Goal: Check status

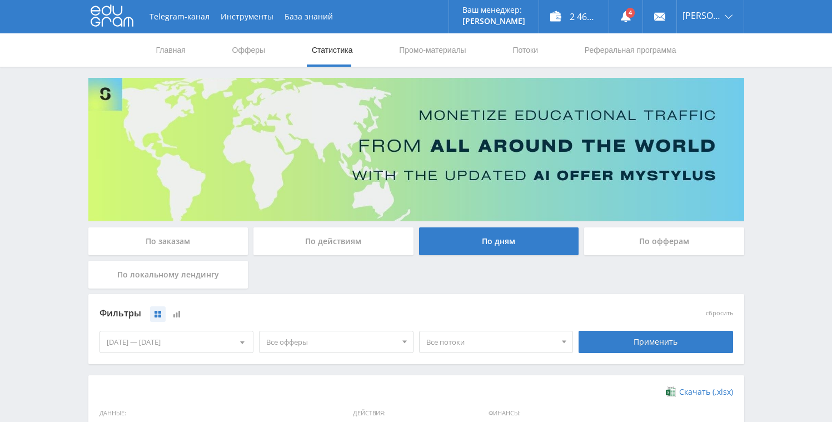
scroll to position [303, 0]
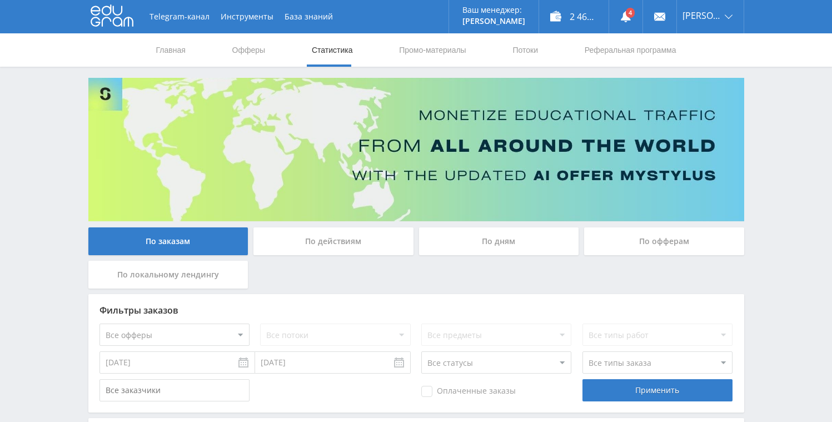
scroll to position [91, 0]
click at [478, 252] on div "По дням" at bounding box center [499, 241] width 160 height 28
click at [0, 0] on input "По дням" at bounding box center [0, 0] width 0 height 0
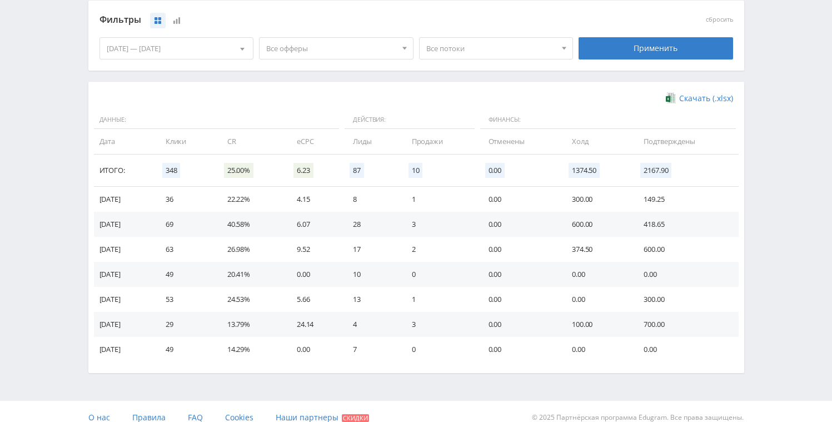
scroll to position [293, 0]
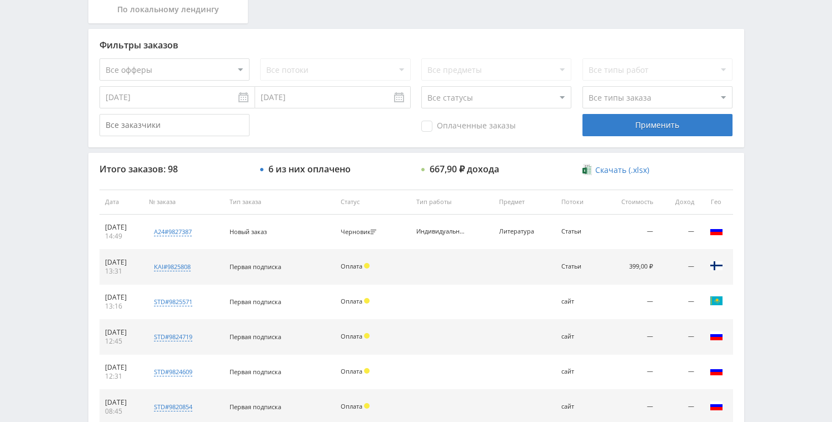
scroll to position [33, 0]
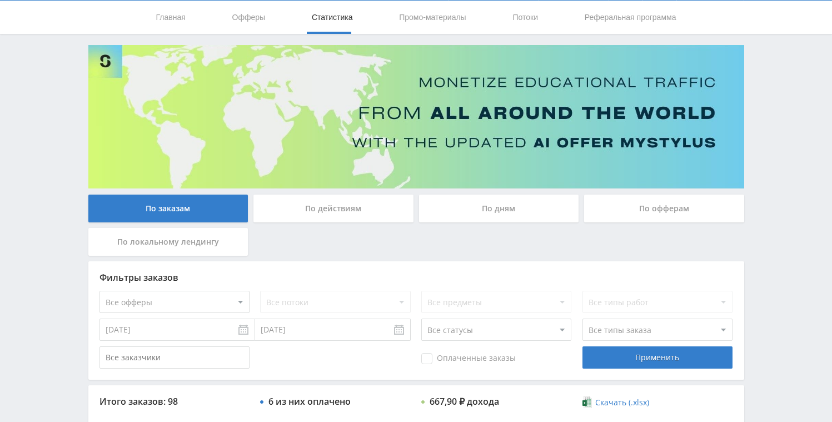
click at [500, 213] on div "По дням" at bounding box center [499, 209] width 160 height 28
click at [0, 0] on input "По дням" at bounding box center [0, 0] width 0 height 0
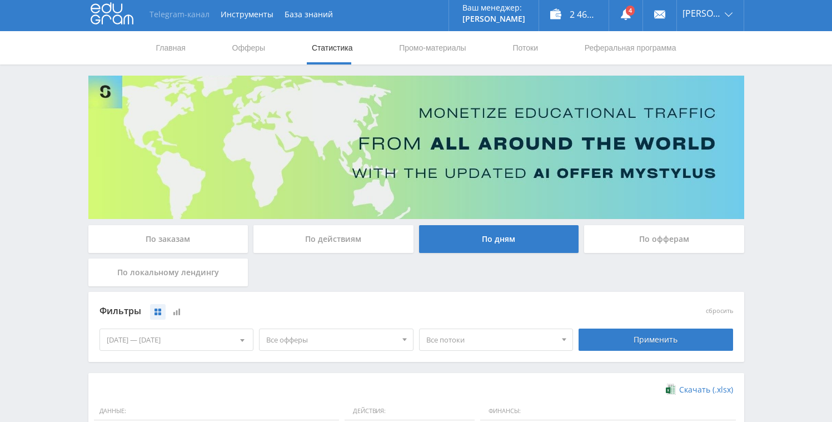
scroll to position [0, 0]
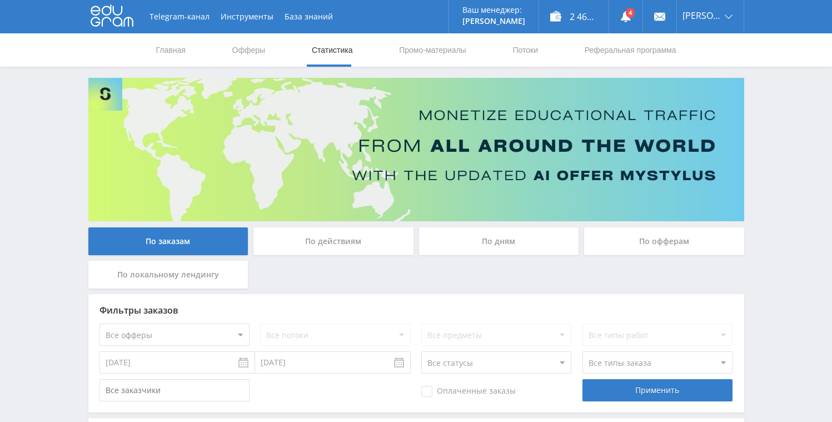
click at [487, 243] on div "По дням" at bounding box center [499, 241] width 160 height 28
click at [0, 0] on input "По дням" at bounding box center [0, 0] width 0 height 0
